Goal: Task Accomplishment & Management: Manage account settings

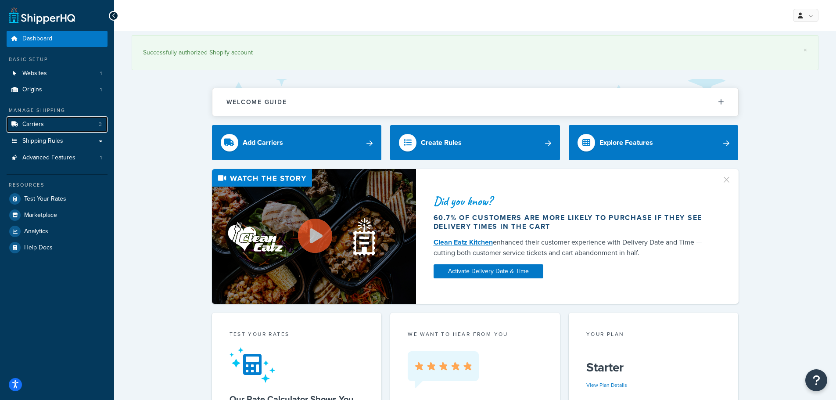
click at [51, 125] on link "Carriers 3" at bounding box center [57, 124] width 101 height 16
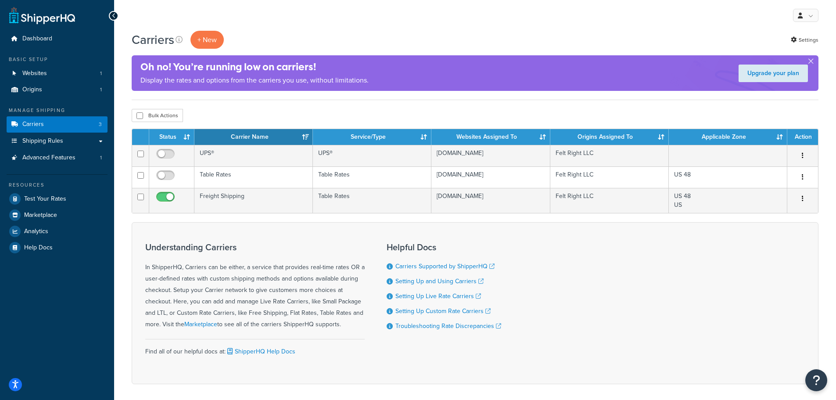
click at [167, 156] on input "checkbox" at bounding box center [166, 155] width 24 height 11
checkbox input "true"
click at [164, 173] on input "checkbox" at bounding box center [166, 177] width 24 height 11
checkbox input "true"
click at [799, 156] on button "button" at bounding box center [802, 156] width 12 height 14
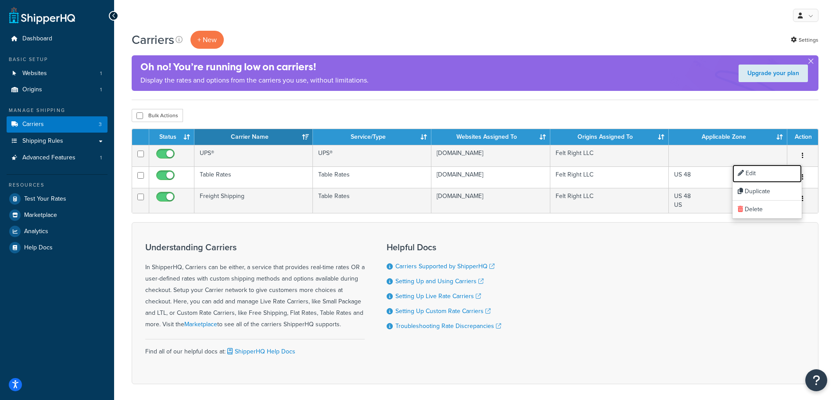
click at [762, 171] on link "Edit" at bounding box center [766, 173] width 69 height 18
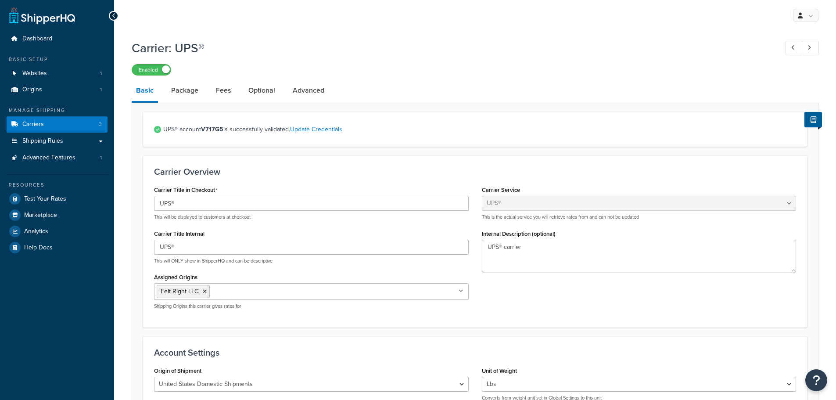
select select "ups"
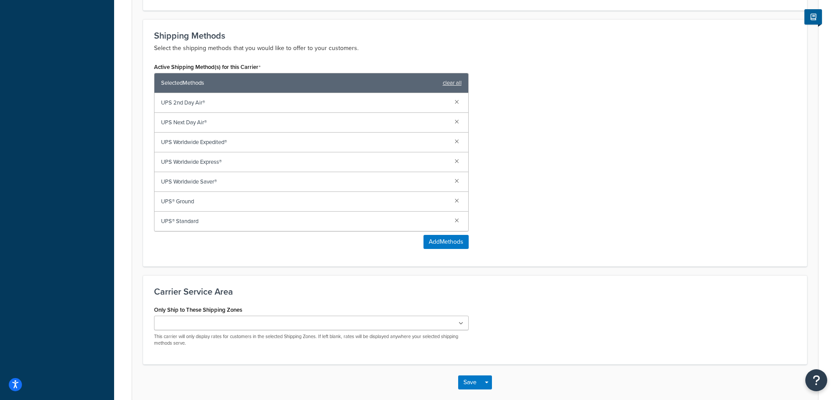
scroll to position [555, 0]
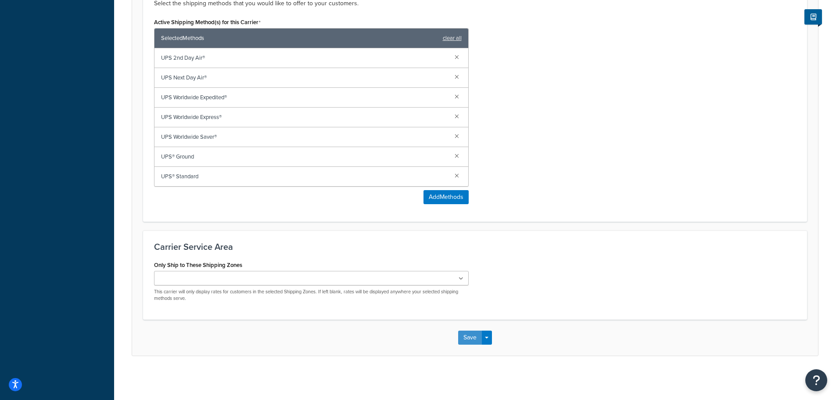
click at [468, 338] on button "Save" at bounding box center [470, 337] width 24 height 14
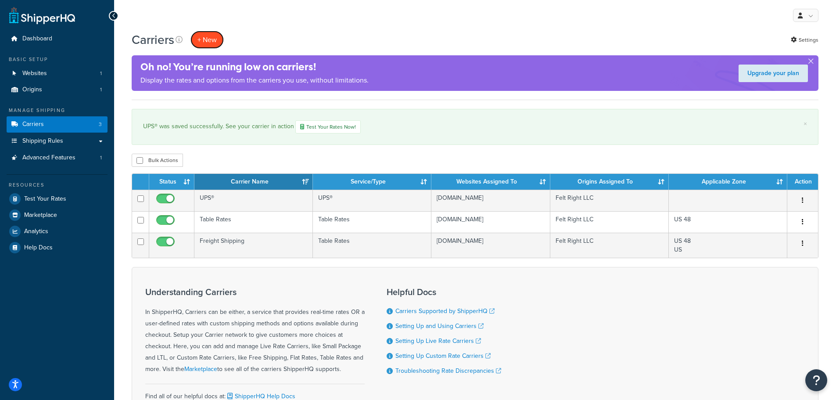
click at [207, 33] on button "+ New" at bounding box center [206, 40] width 33 height 18
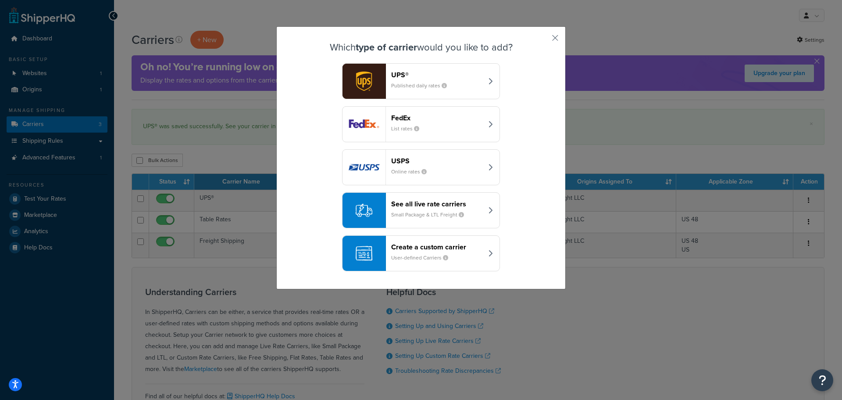
click at [435, 214] on small "Small Package & LTL Freight" at bounding box center [431, 215] width 80 height 8
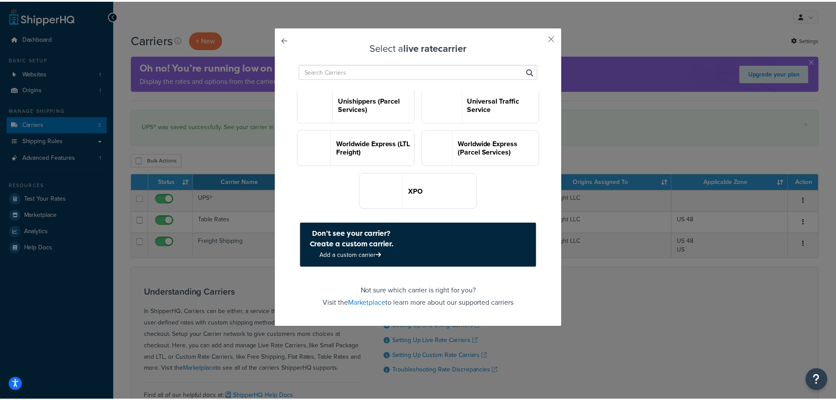
scroll to position [1755, 0]
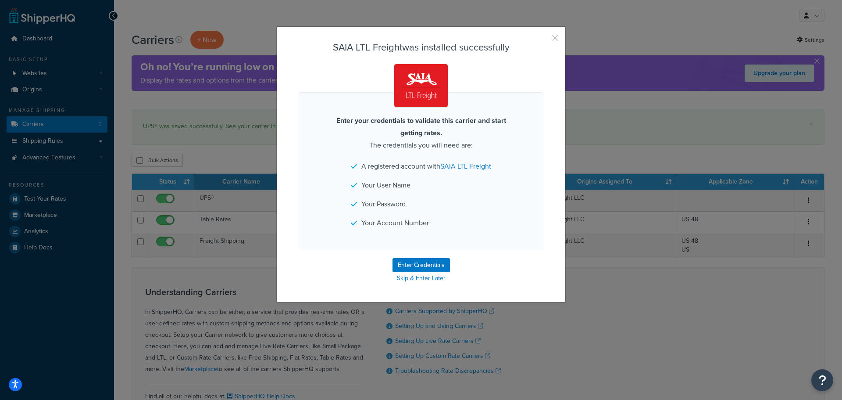
click at [543, 40] on button "button" at bounding box center [542, 41] width 2 height 2
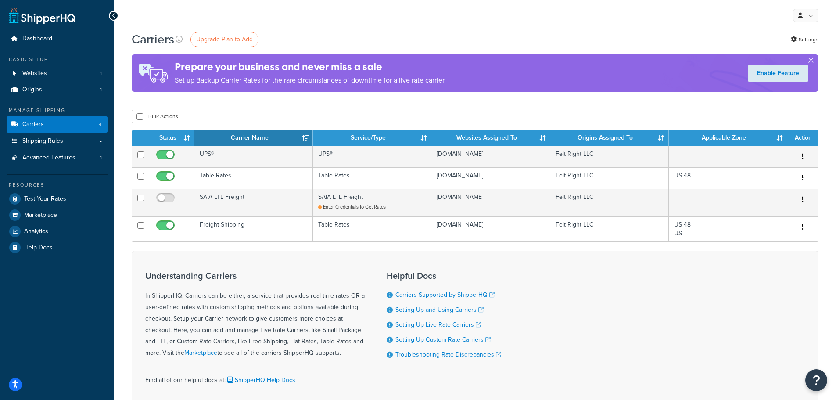
click at [802, 200] on icon "button" at bounding box center [802, 199] width 2 height 6
click at [761, 237] on link "Delete" at bounding box center [766, 235] width 69 height 18
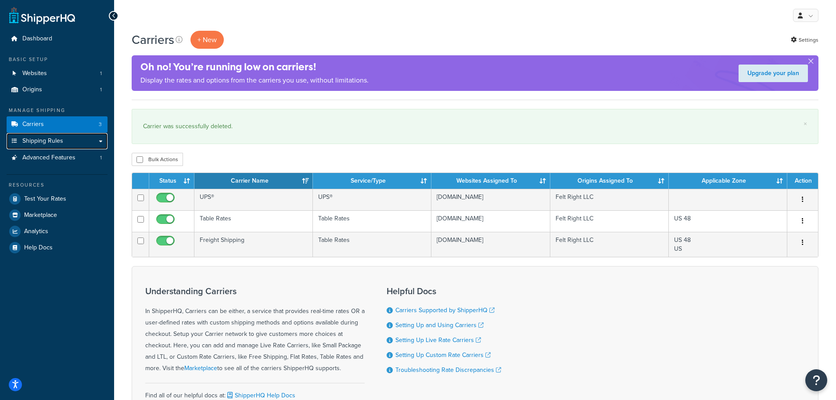
click at [34, 139] on span "Shipping Rules" at bounding box center [42, 140] width 41 height 7
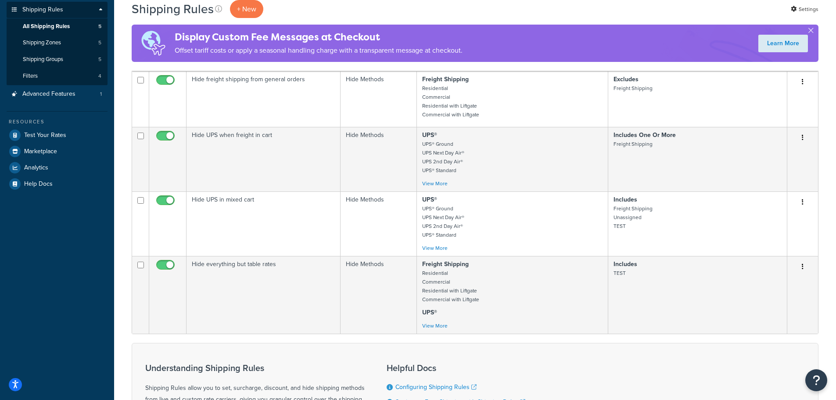
scroll to position [132, 0]
click at [801, 267] on icon "button" at bounding box center [802, 266] width 2 height 6
drag, startPoint x: 768, startPoint y: 323, endPoint x: 461, endPoint y: 29, distance: 425.6
click at [768, 323] on link "Delete" at bounding box center [773, 319] width 69 height 18
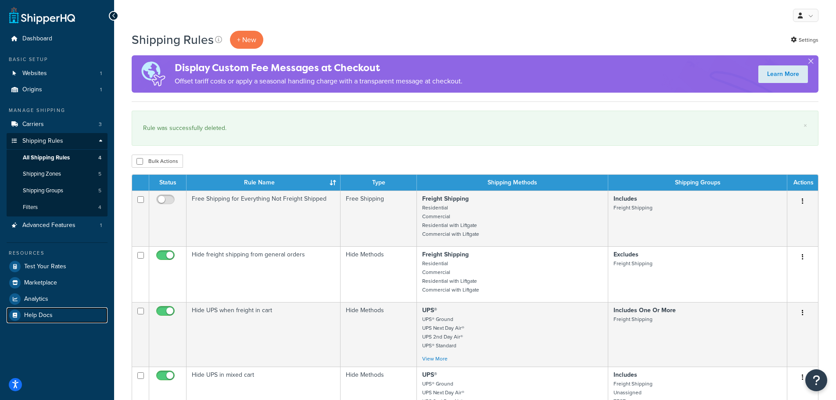
click at [47, 315] on span "Help Docs" at bounding box center [38, 314] width 29 height 7
